Goal: Task Accomplishment & Management: Use online tool/utility

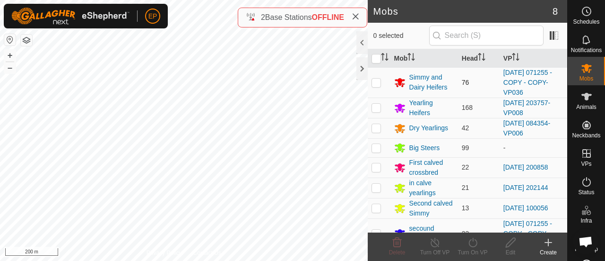
click at [375, 83] on p-checkbox at bounding box center [376, 82] width 9 height 8
checkbox input "true"
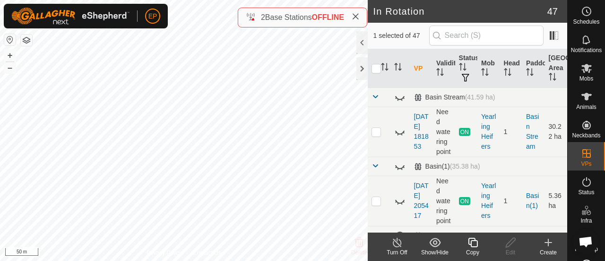
click at [476, 241] on icon at bounding box center [473, 241] width 12 height 11
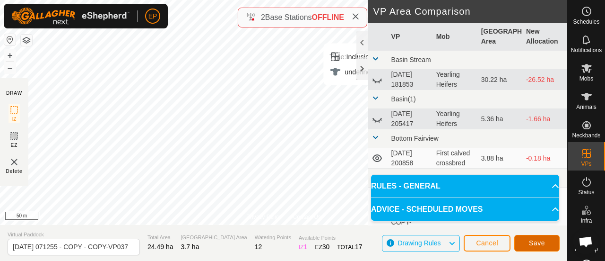
click at [539, 240] on span "Save" at bounding box center [537, 243] width 16 height 8
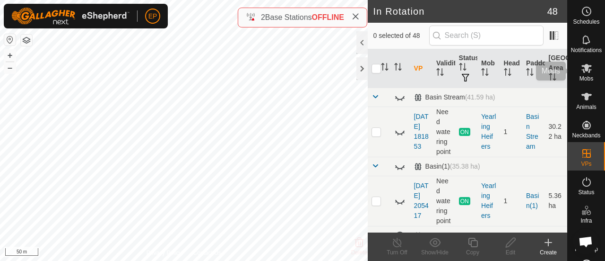
click at [585, 78] on span "Mobs" at bounding box center [587, 79] width 14 height 6
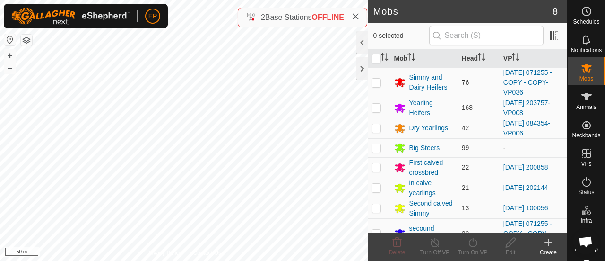
click at [381, 84] on td at bounding box center [379, 82] width 23 height 30
checkbox input "true"
click at [474, 242] on icon at bounding box center [473, 241] width 12 height 11
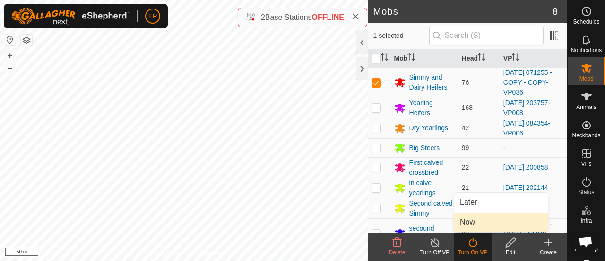
click at [469, 216] on link "Now" at bounding box center [501, 221] width 94 height 19
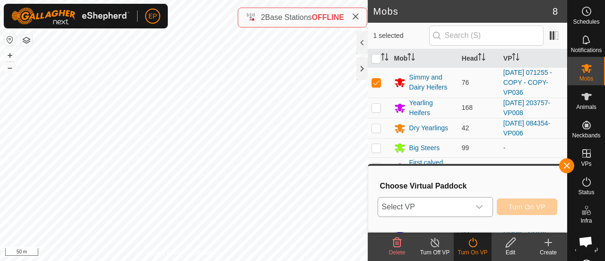
click at [467, 202] on span "Select VP" at bounding box center [424, 206] width 92 height 19
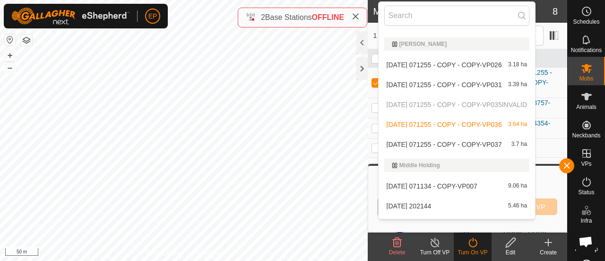
scroll to position [759, 0]
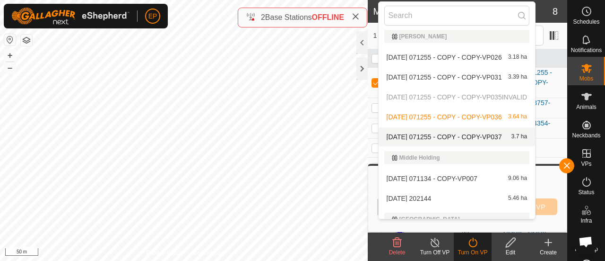
click at [458, 131] on li "[DATE] 071255 - COPY - COPY-VP037 3.7 ha" at bounding box center [457, 136] width 157 height 19
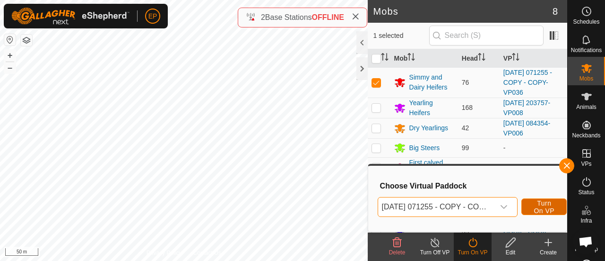
click at [534, 204] on span "Turn On VP" at bounding box center [544, 206] width 22 height 15
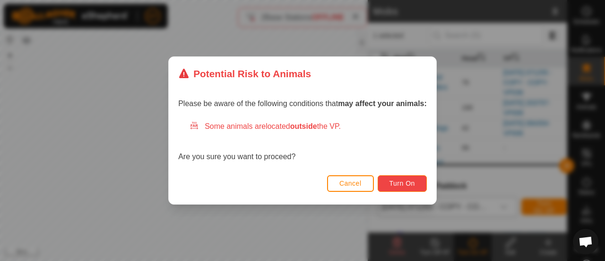
click at [403, 184] on span "Turn On" at bounding box center [403, 183] width 26 height 8
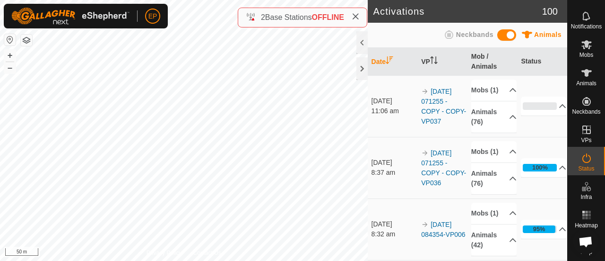
scroll to position [29, 0]
